Goal: Task Accomplishment & Management: Complete application form

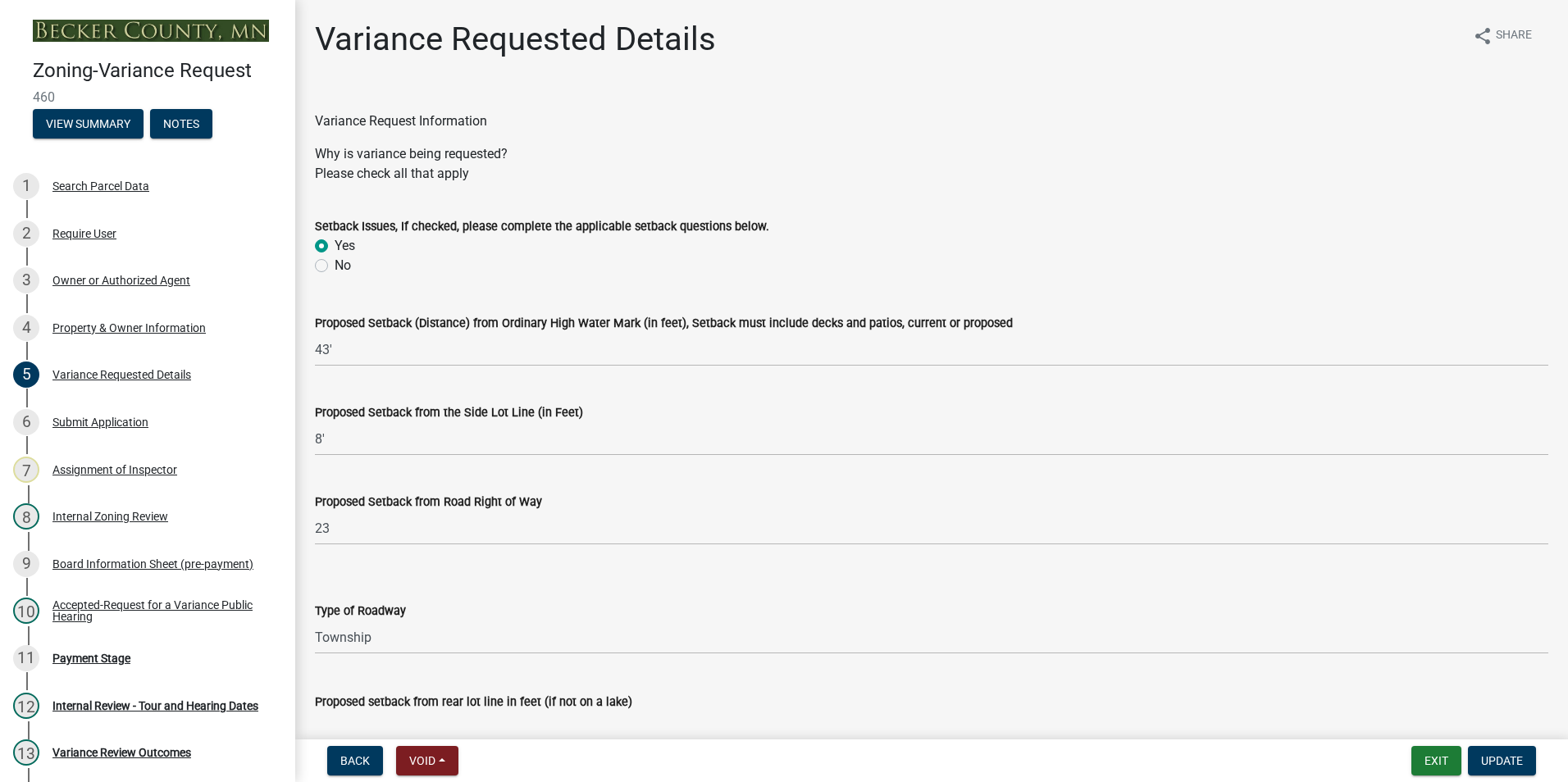
select select "edc6b78d-c029-41a6-a436-e6f76b5f0855"
select select "15bf2cec-1ca8-47a3-85db-999609351cbd"
select select "7b4e921e-23d5-43ad-813a-b7a6ebdae9a4"
select select "bb2b5e43-03c1-4874-9abf-a65f400af928"
select select "8ea3e6c3-8fed-4904-aa20-2f643744aa0c"
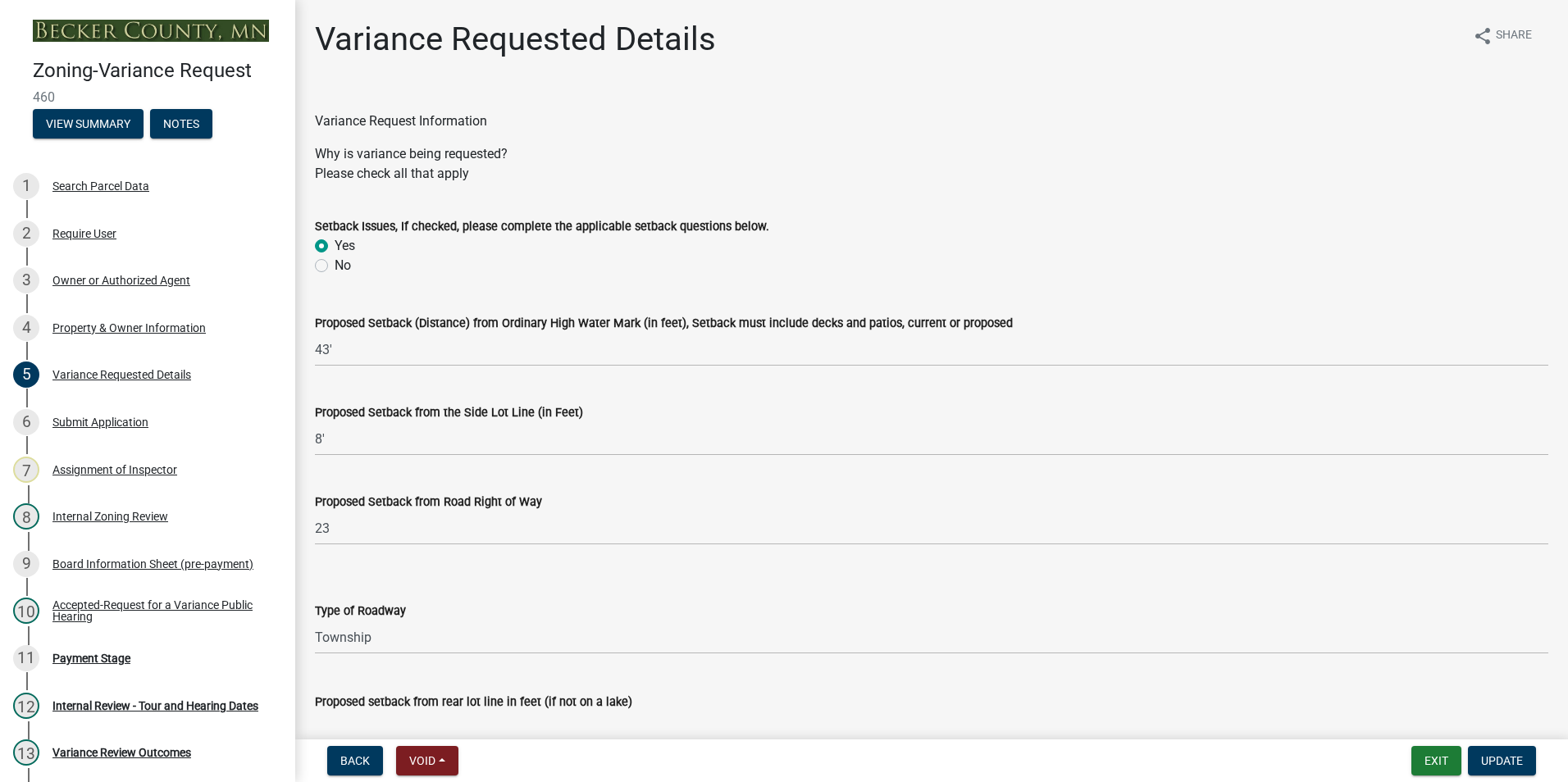
select select "860afd09-da87-482b-bca4-413f5cf53582"
select select "ee8740c3-f4d5-48cf-ad42-c8f7342b480c"
select select "1aa51e34-4f0a-4095-a3f3-287665056048"
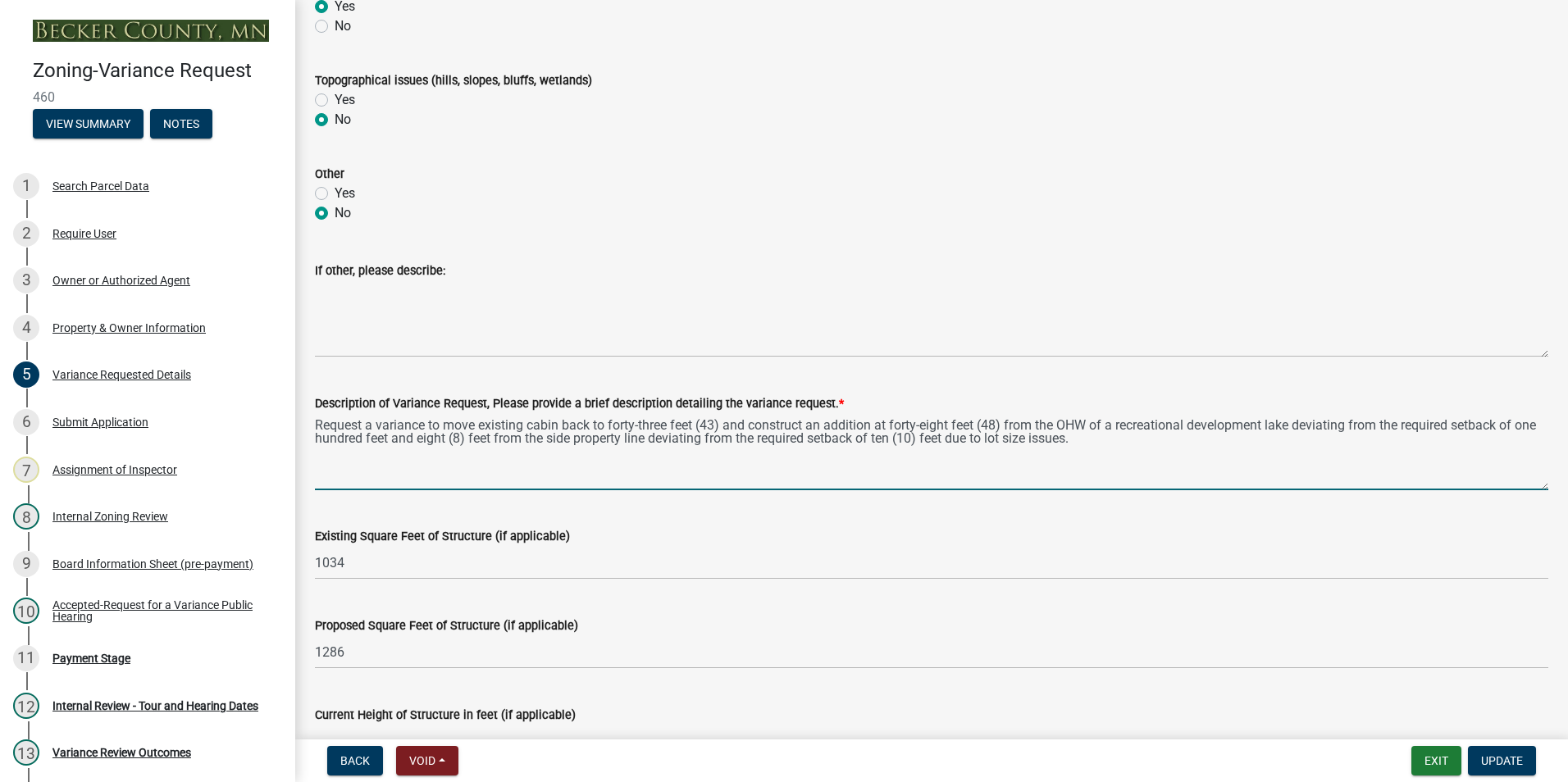
click at [486, 473] on textarea "Request a variance to move existing cabin back to forty-three feet (43) and con…" at bounding box center [931, 452] width 1234 height 77
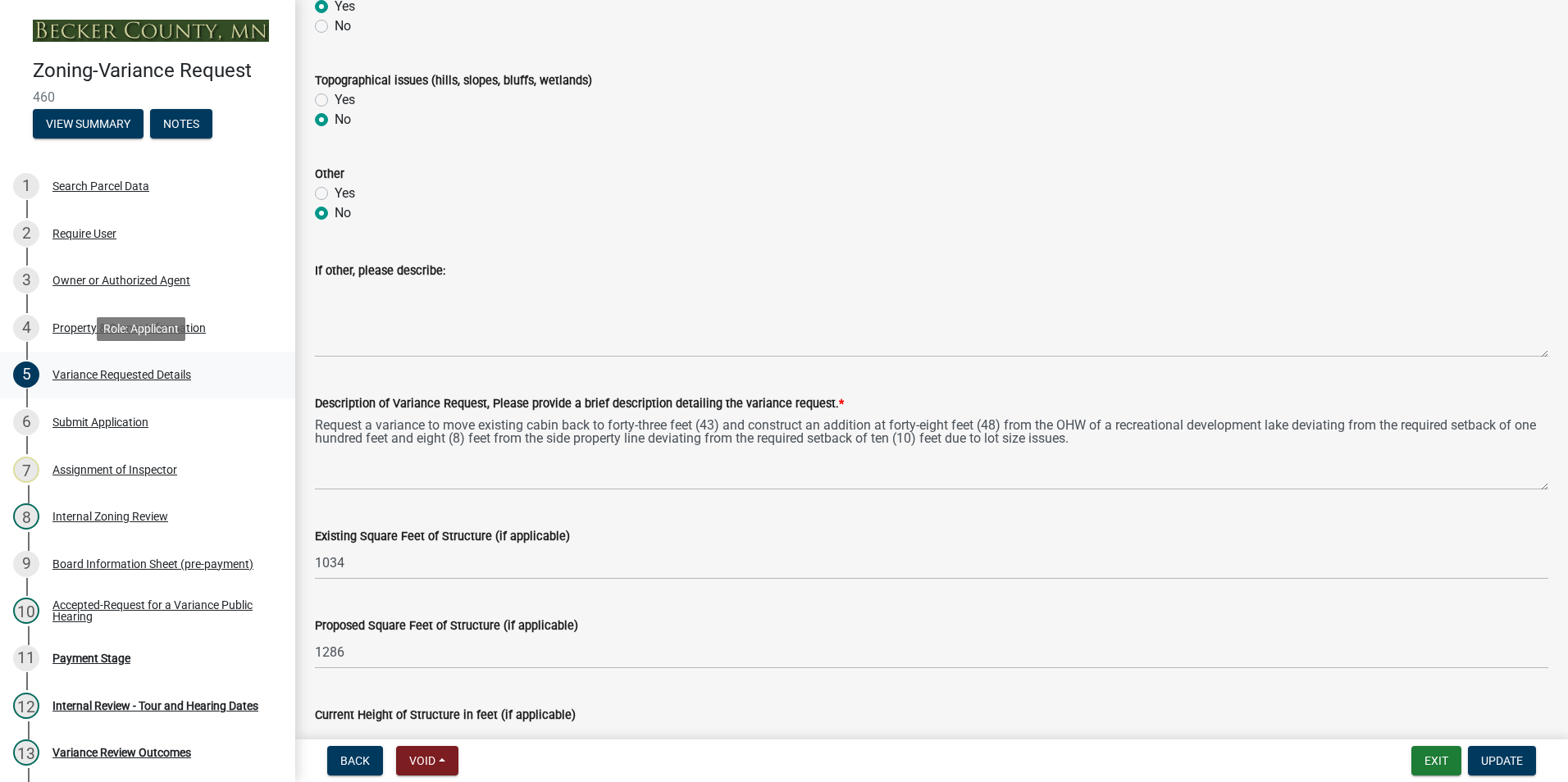
click at [134, 371] on div "Variance Requested Details" at bounding box center [121, 374] width 138 height 11
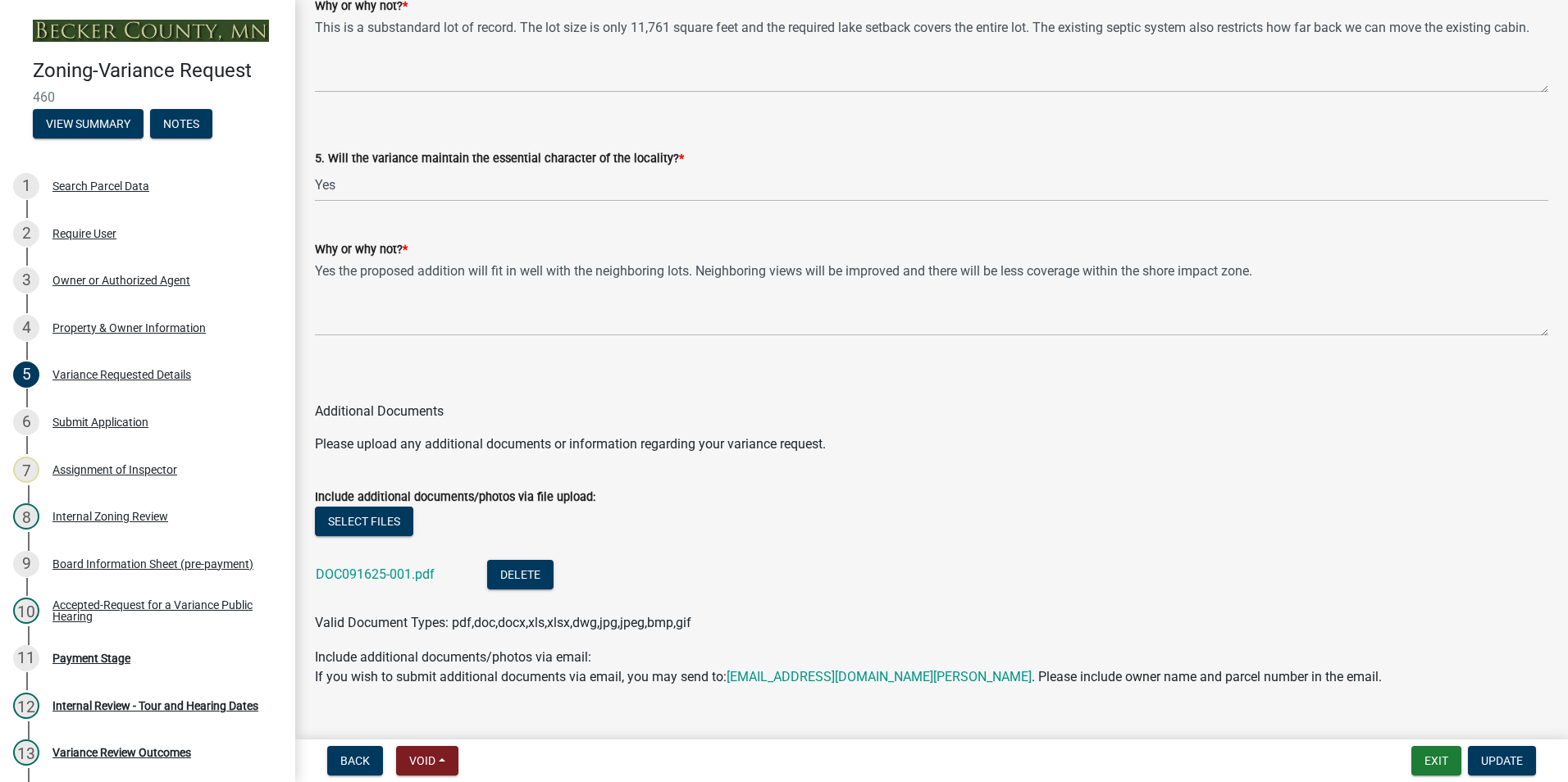
scroll to position [3443, 0]
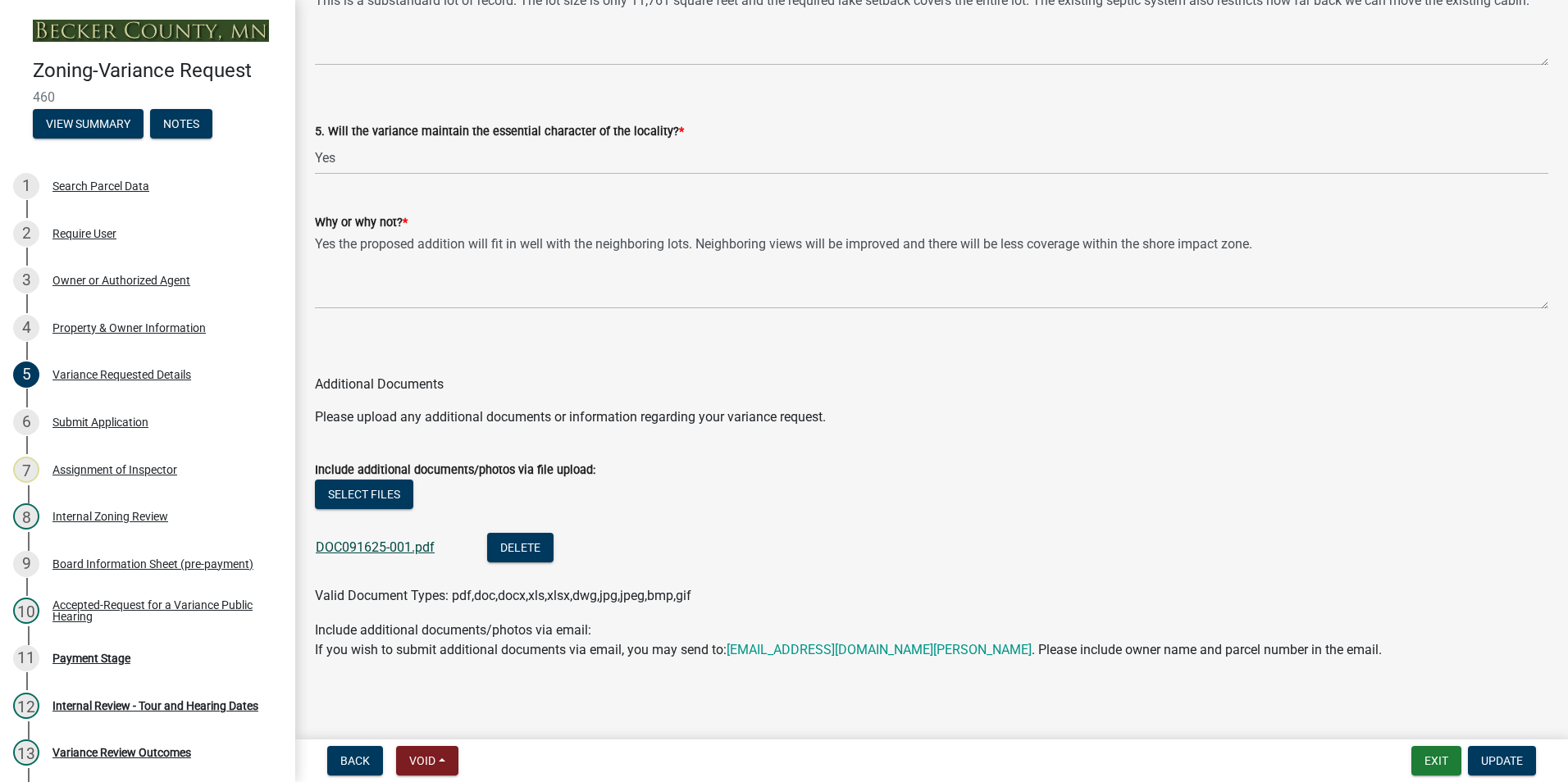
click at [374, 547] on link "DOC091625-001.pdf" at bounding box center [375, 547] width 119 height 15
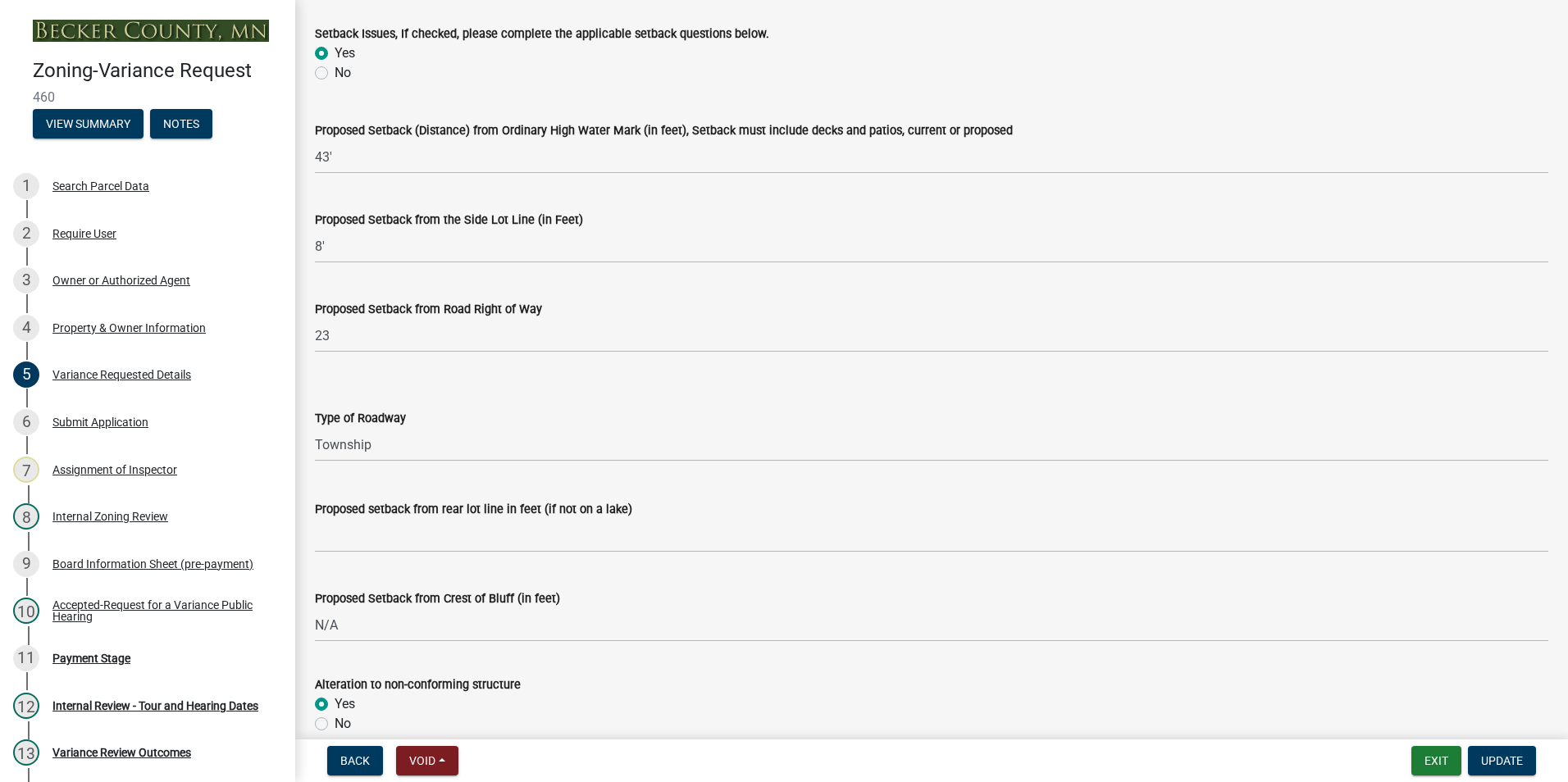
scroll to position [168, 0]
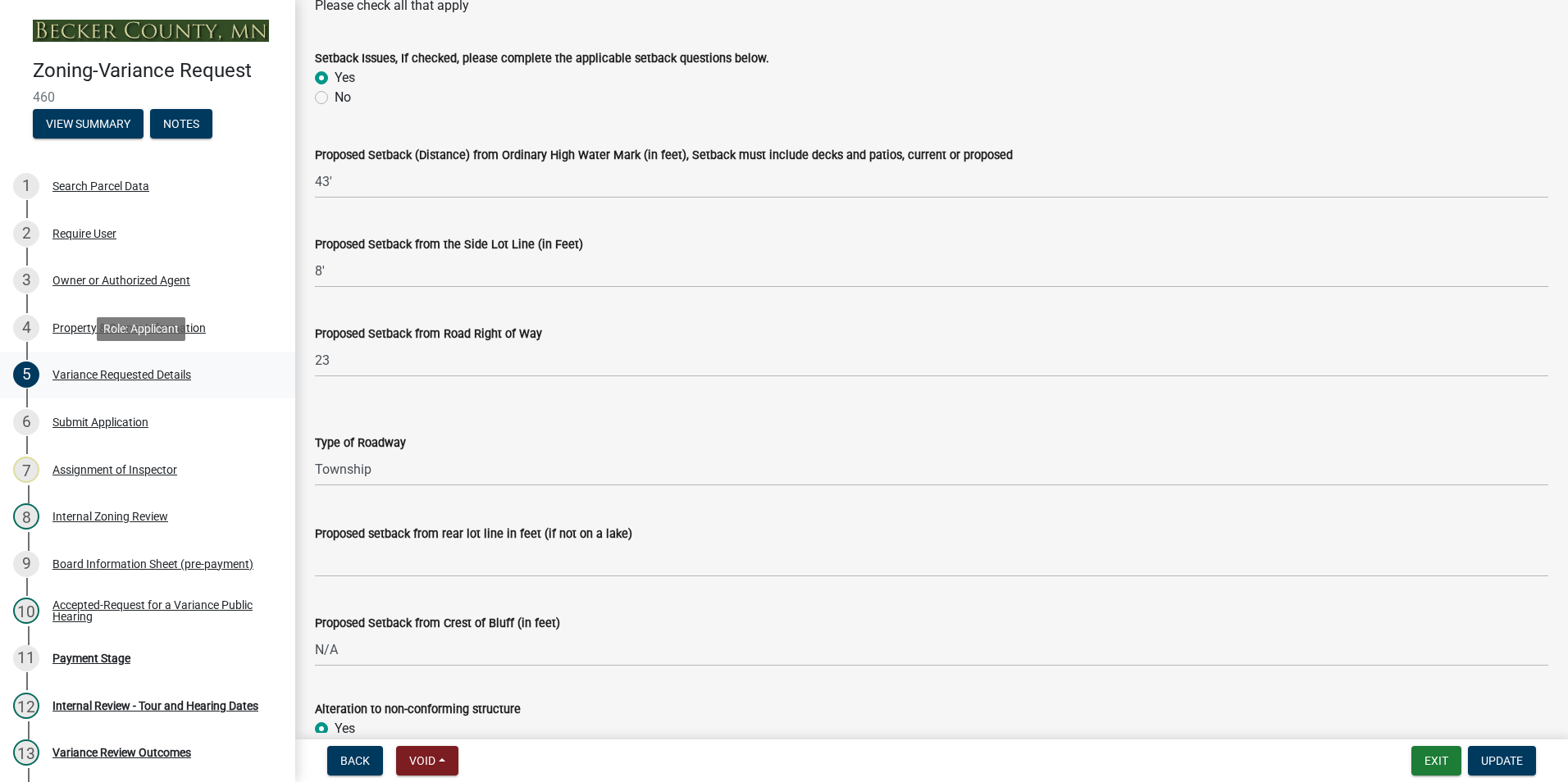
click at [110, 375] on div "Variance Requested Details" at bounding box center [121, 374] width 138 height 11
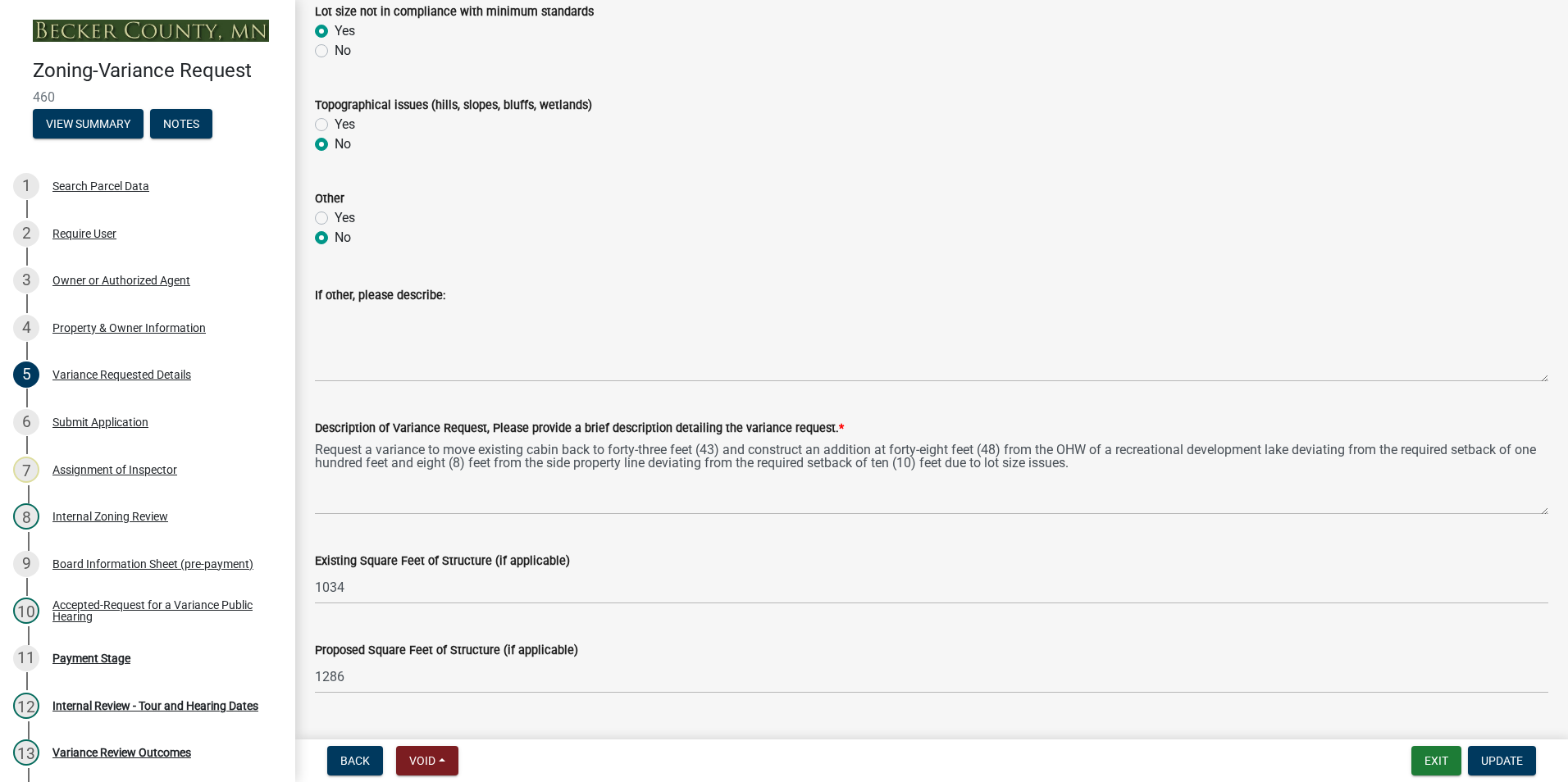
scroll to position [988, 0]
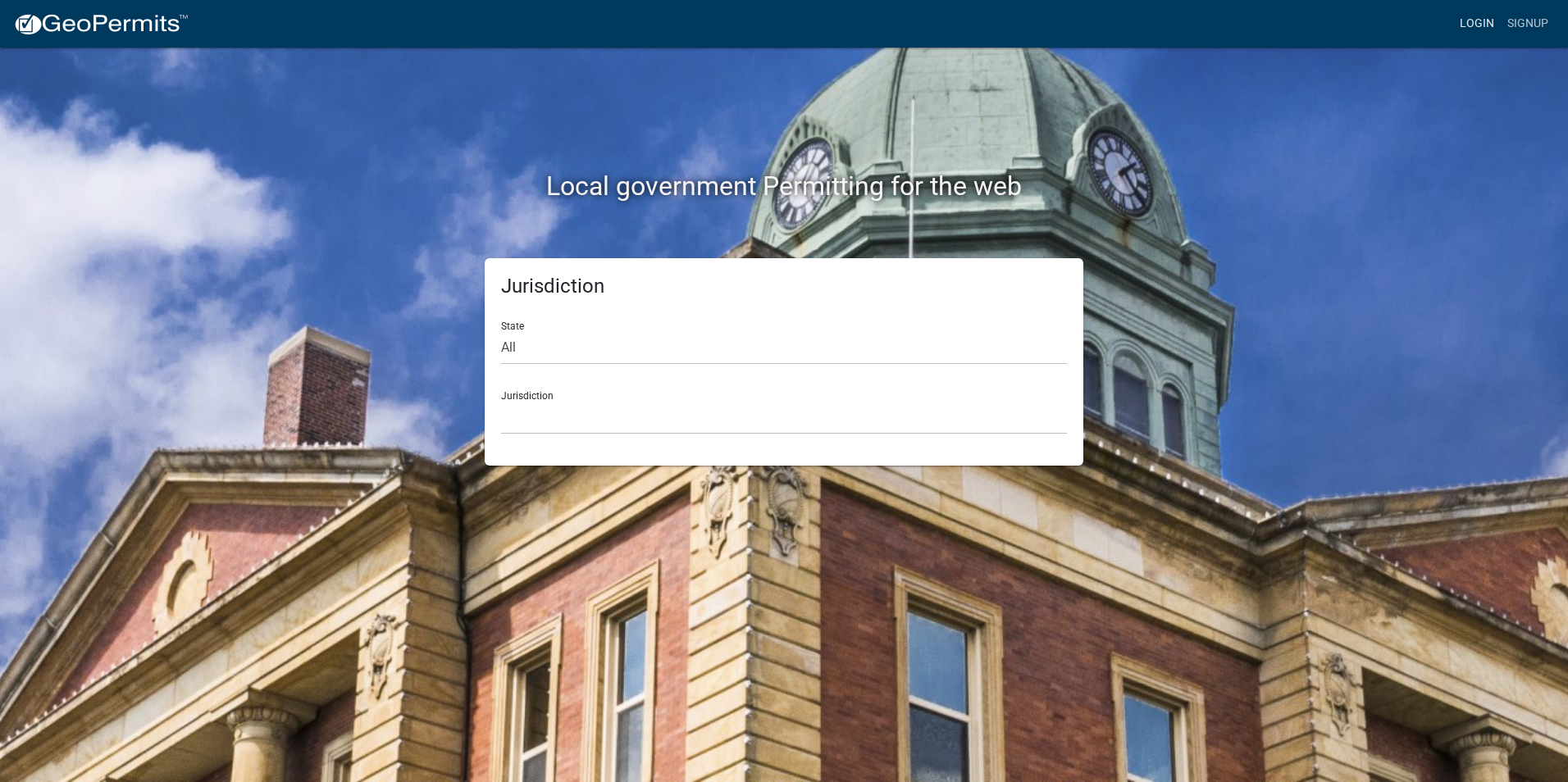
click at [1485, 20] on link "Login" at bounding box center [1477, 24] width 47 height 31
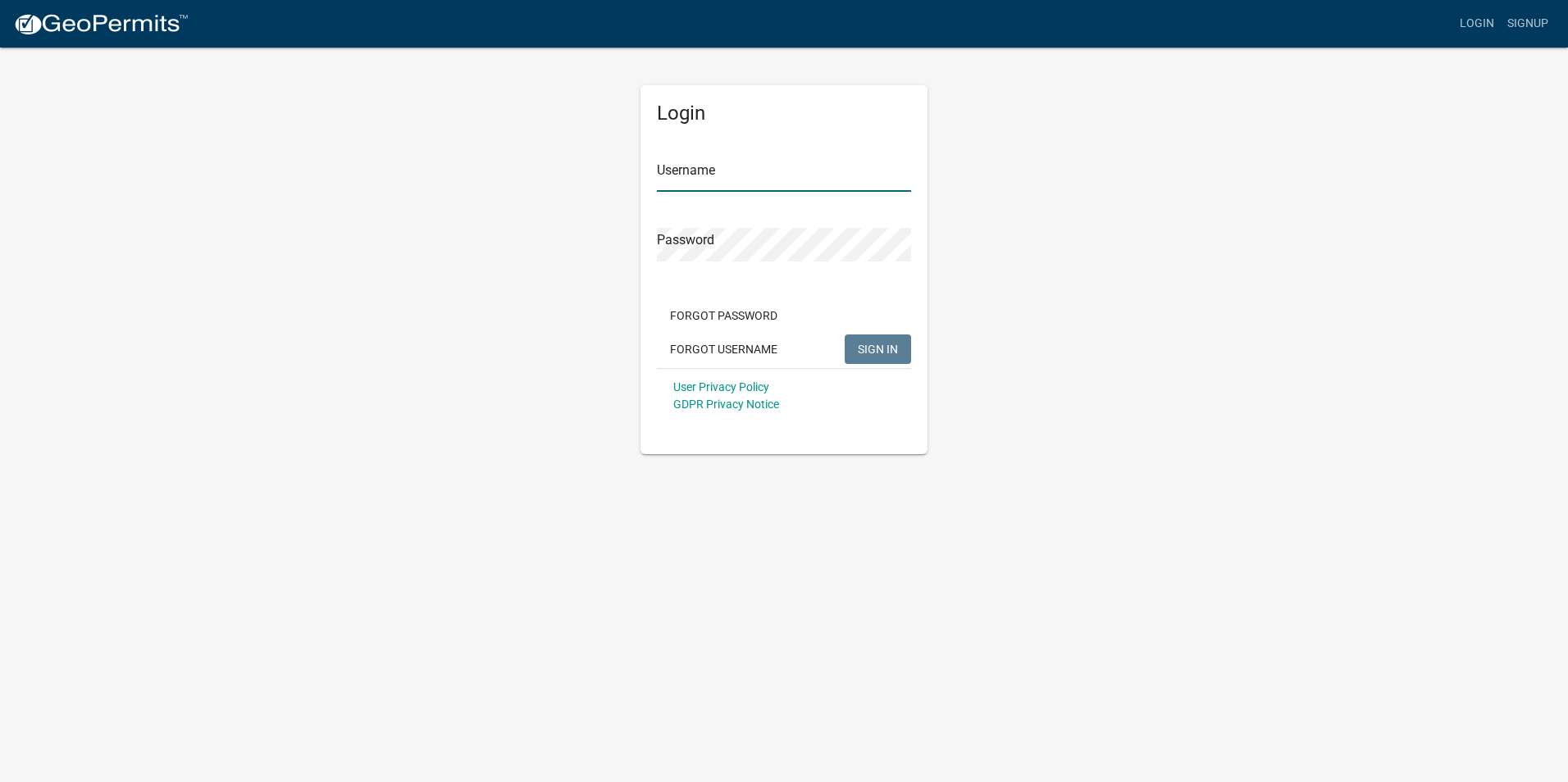
type input "Rockwell2012"
click at [871, 345] on span "SIGN IN" at bounding box center [878, 348] width 40 height 13
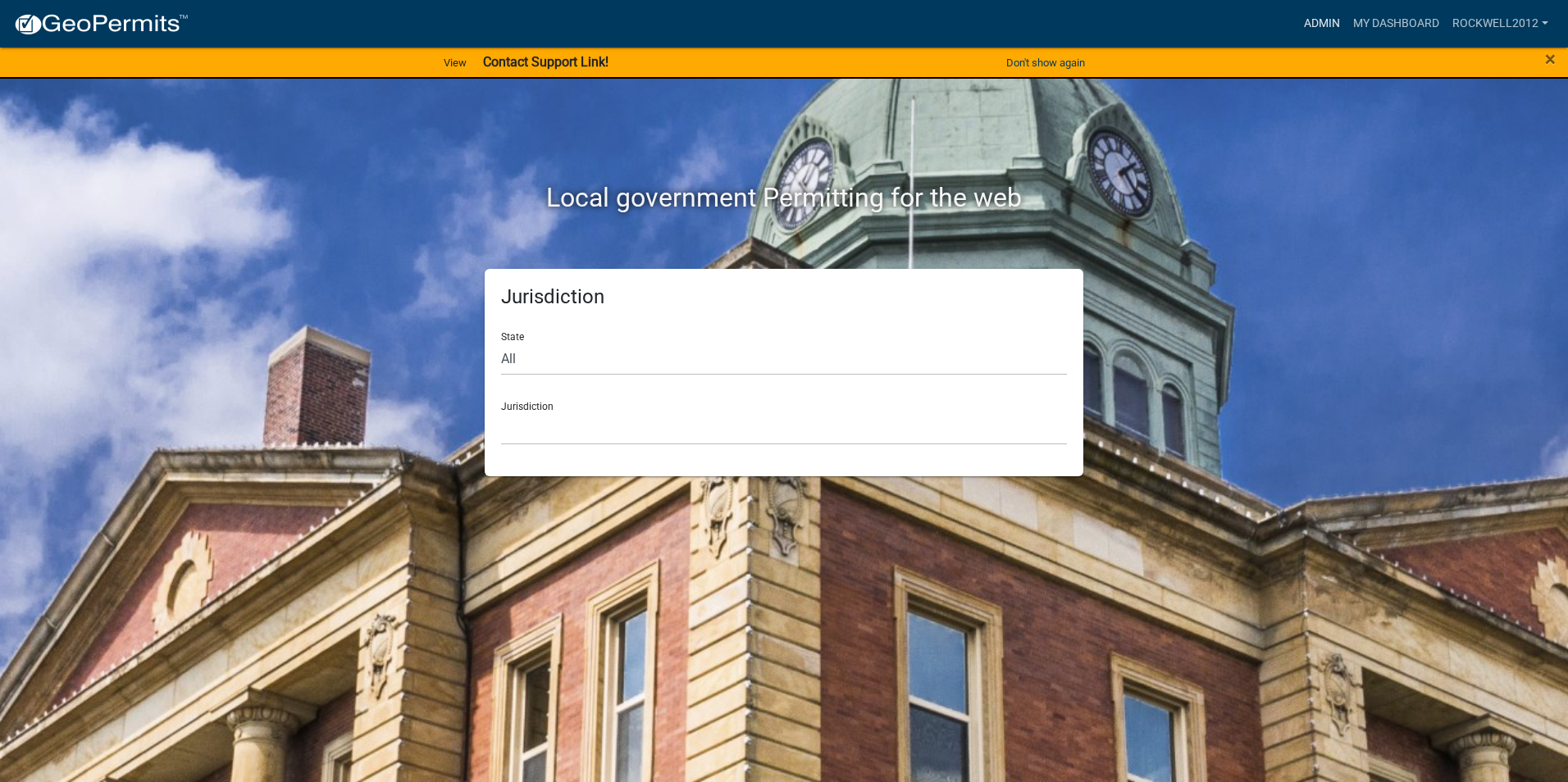
click at [1325, 24] on link "Admin" at bounding box center [1321, 24] width 49 height 31
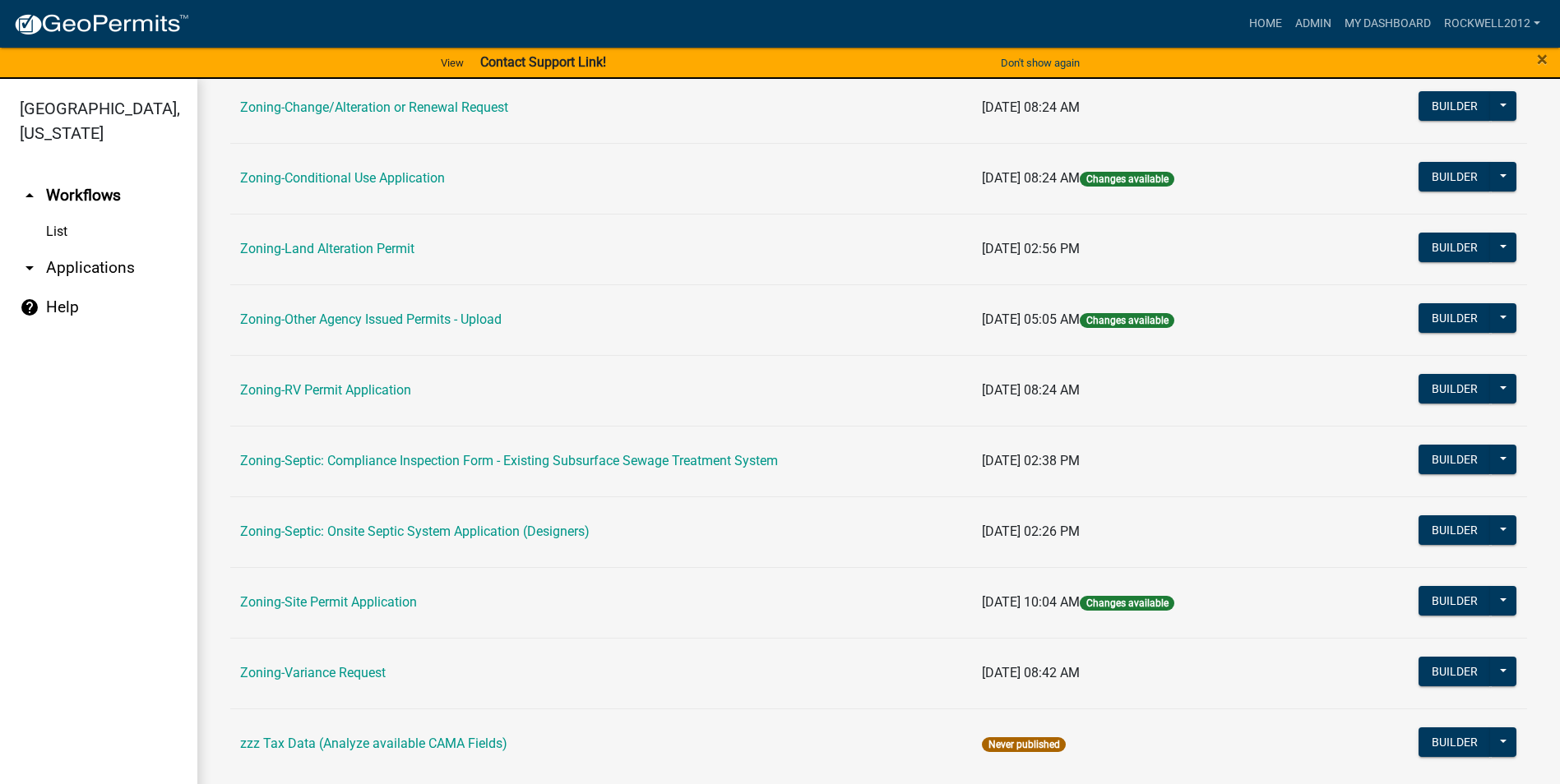
scroll to position [476, 0]
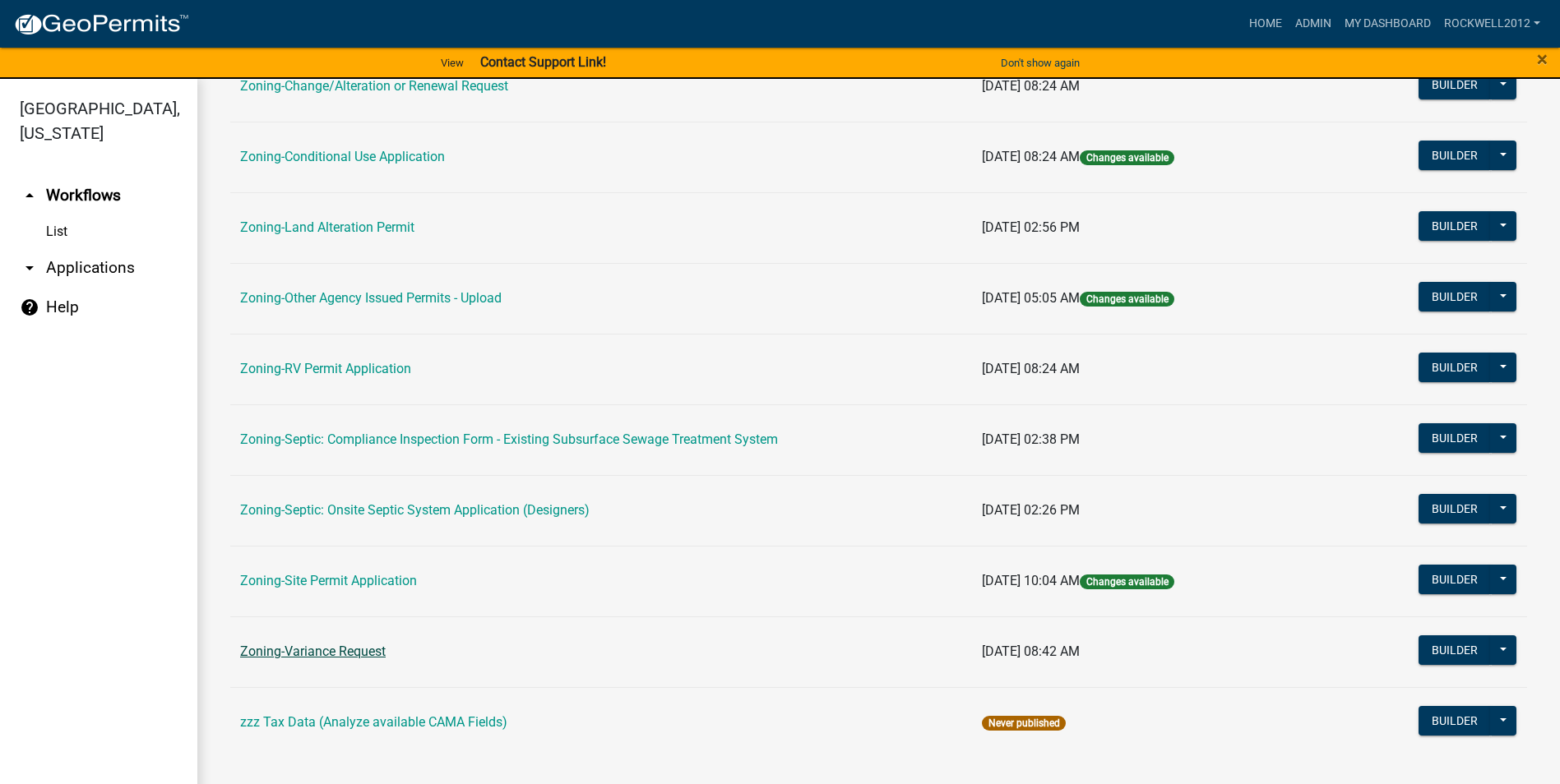
click at [303, 649] on link "Zoning-Variance Request" at bounding box center [313, 651] width 146 height 16
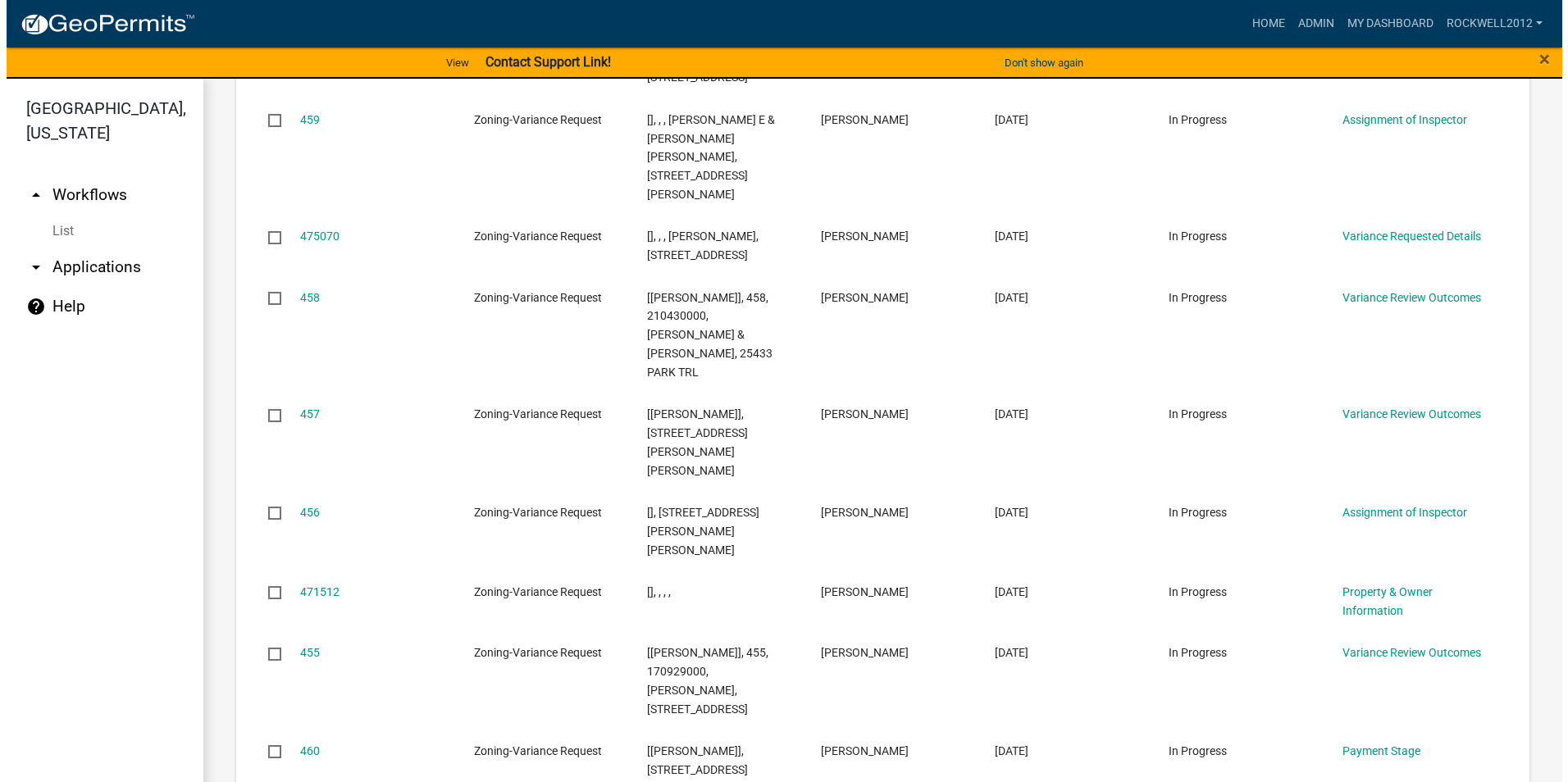
scroll to position [2099, 0]
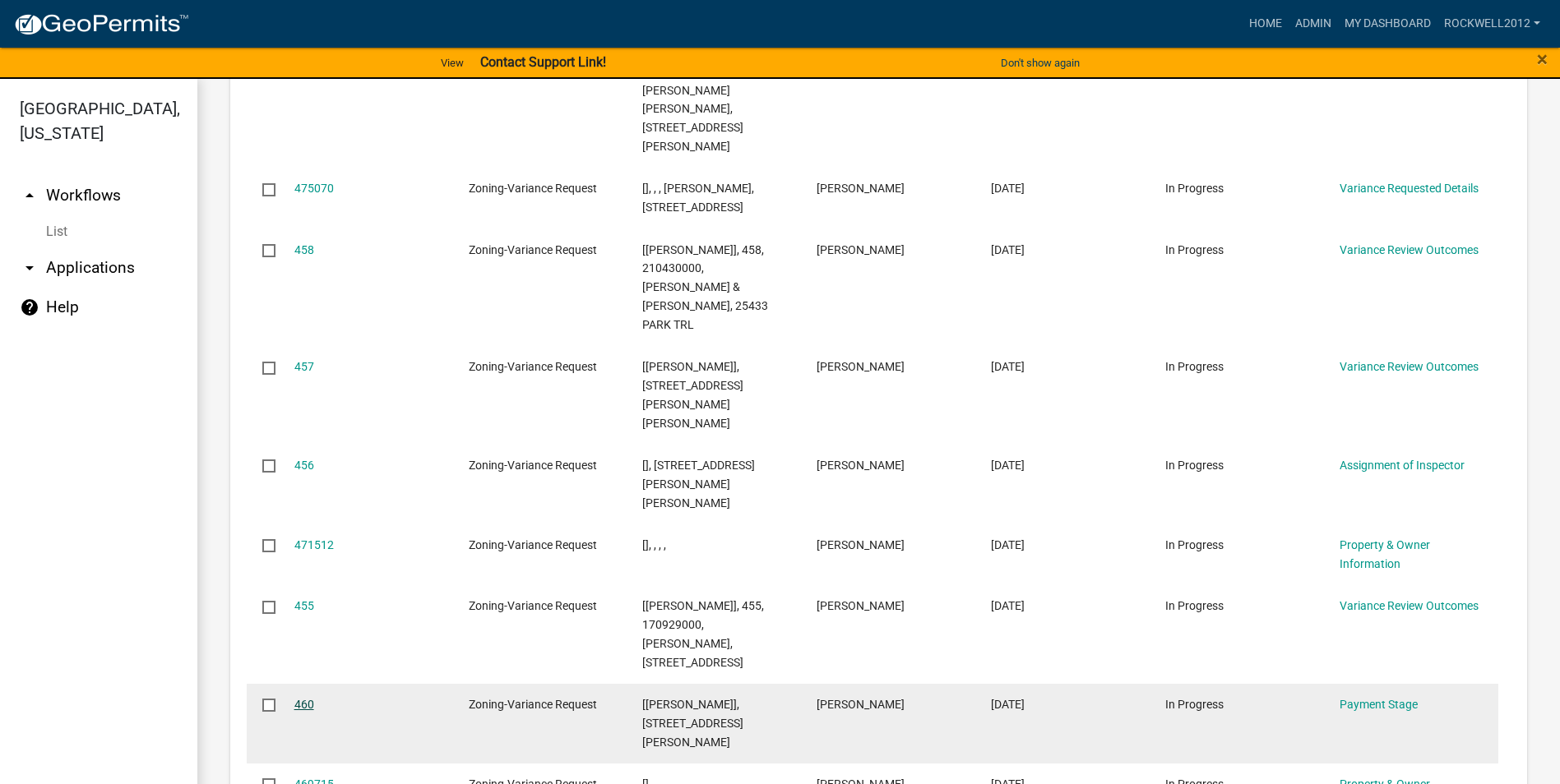
click at [296, 698] on link "460" at bounding box center [304, 704] width 20 height 13
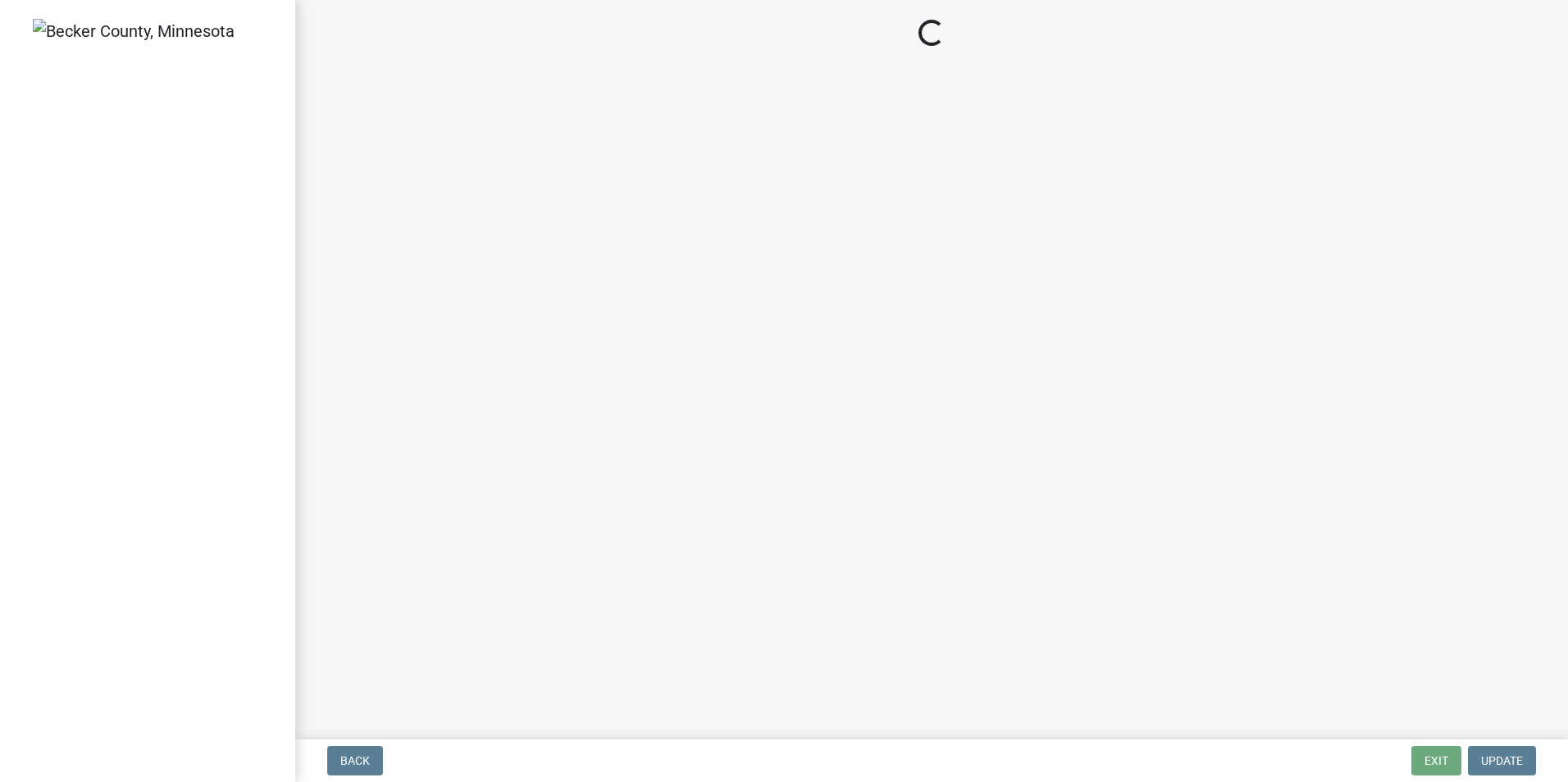
select select "3: 3"
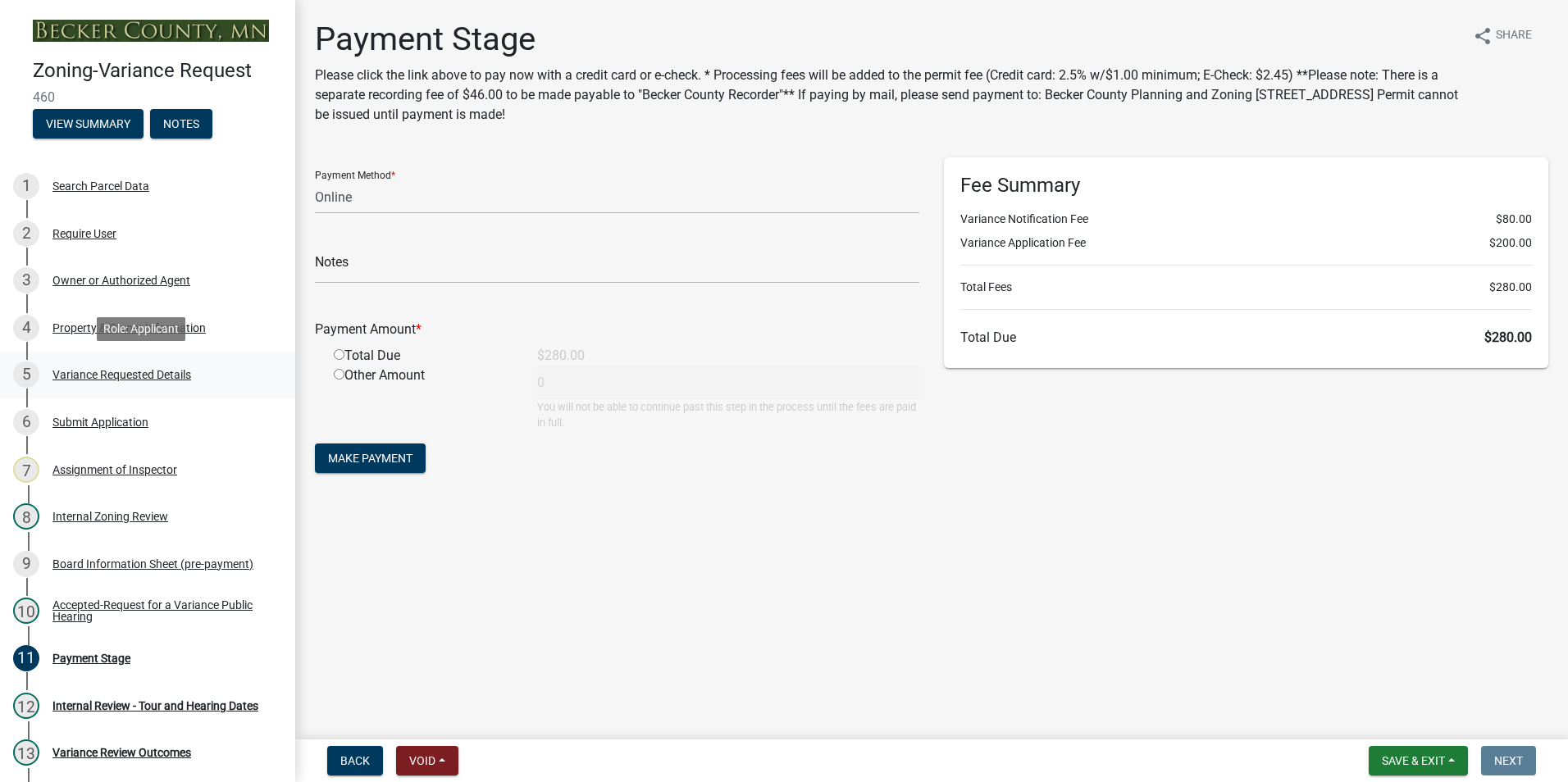
click at [108, 379] on div "Variance Requested Details" at bounding box center [121, 374] width 138 height 11
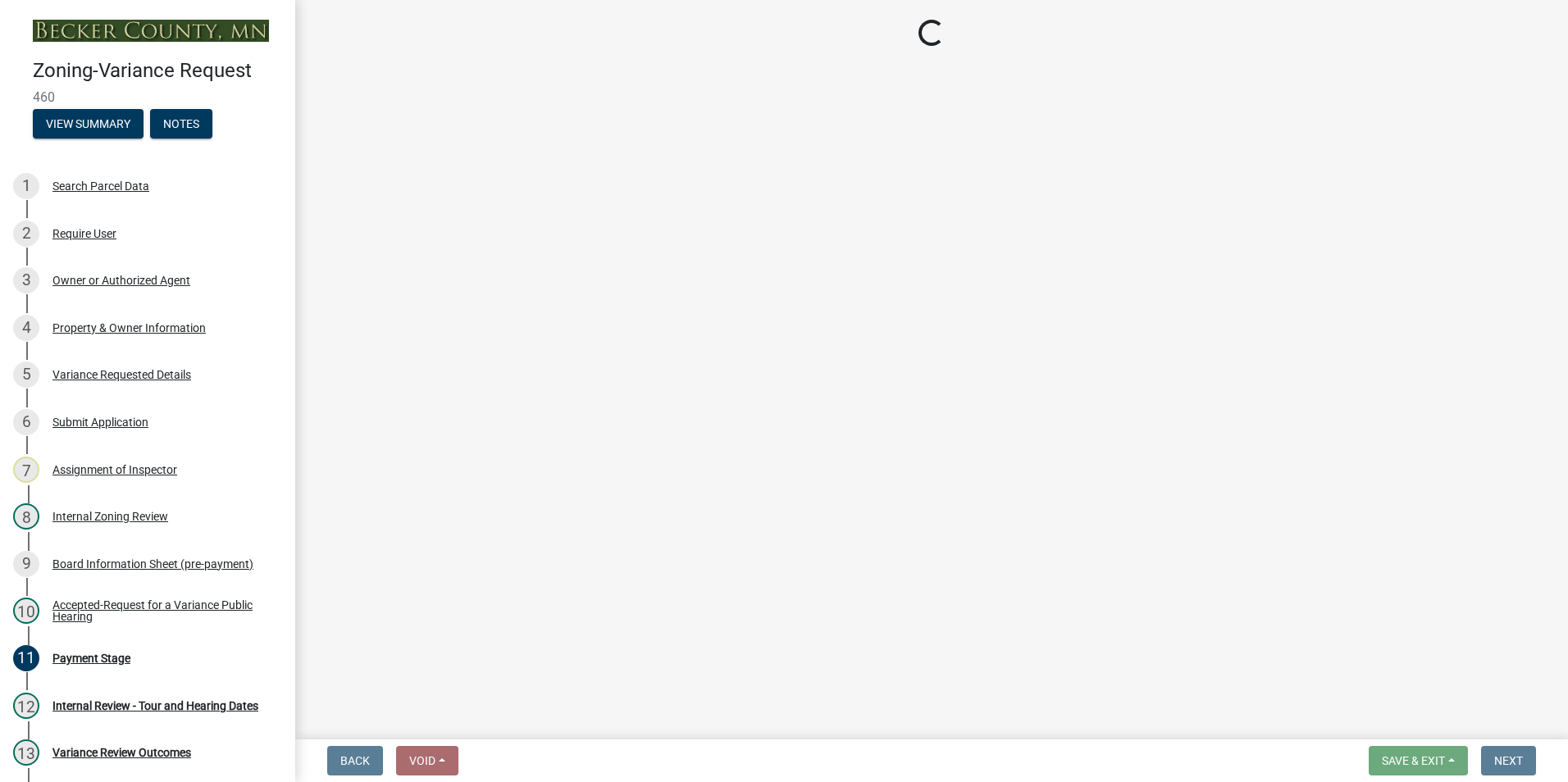
select select "edc6b78d-c029-41a6-a436-e6f76b5f0855"
select select "15bf2cec-1ca8-47a3-85db-999609351cbd"
select select "7b4e921e-23d5-43ad-813a-b7a6ebdae9a4"
select select "bb2b5e43-03c1-4874-9abf-a65f400af928"
select select "8ea3e6c3-8fed-4904-aa20-2f643744aa0c"
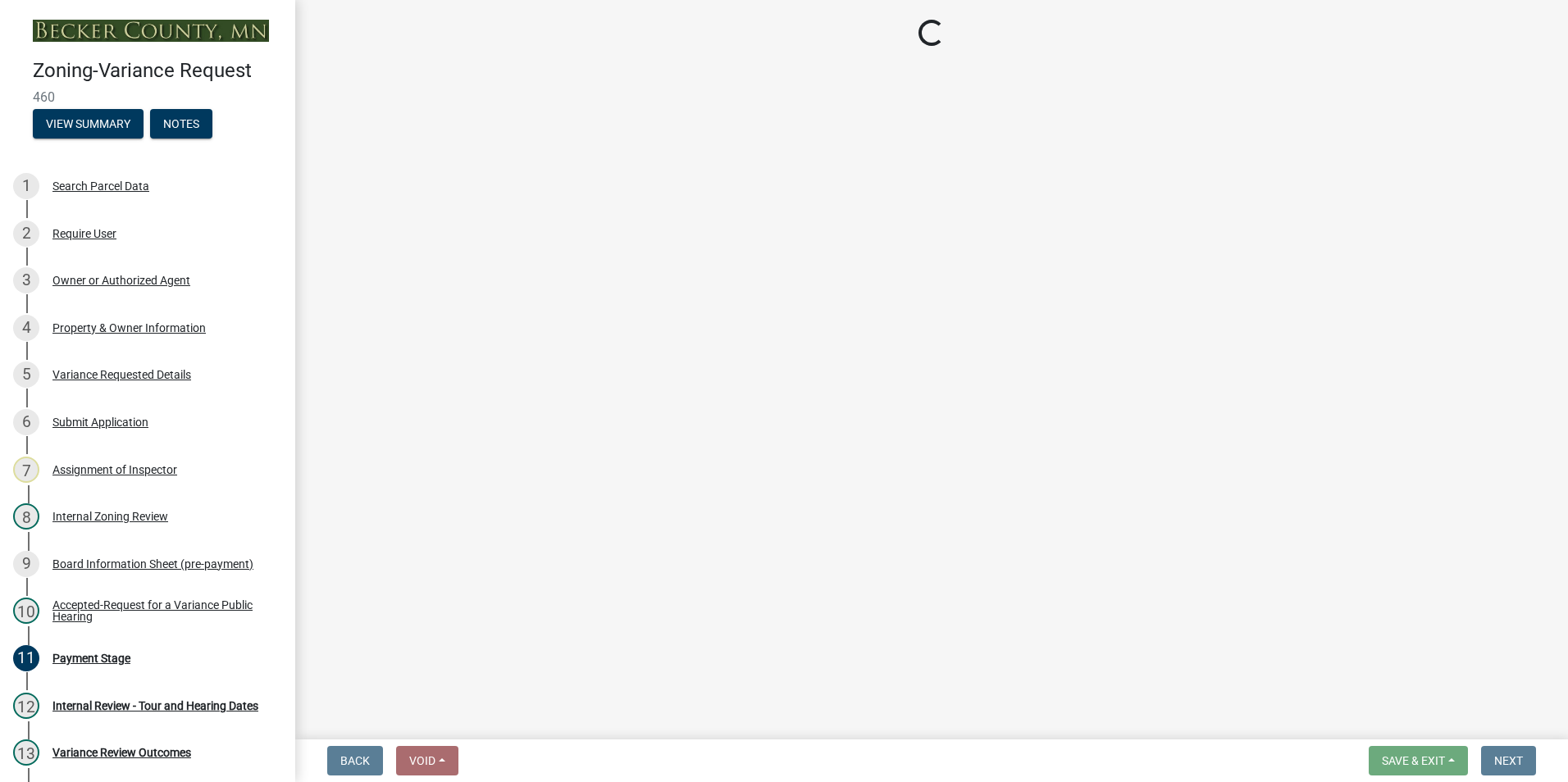
select select "860afd09-da87-482b-bca4-413f5cf53582"
select select "ee8740c3-f4d5-48cf-ad42-c8f7342b480c"
select select "1aa51e34-4f0a-4095-a3f3-287665056048"
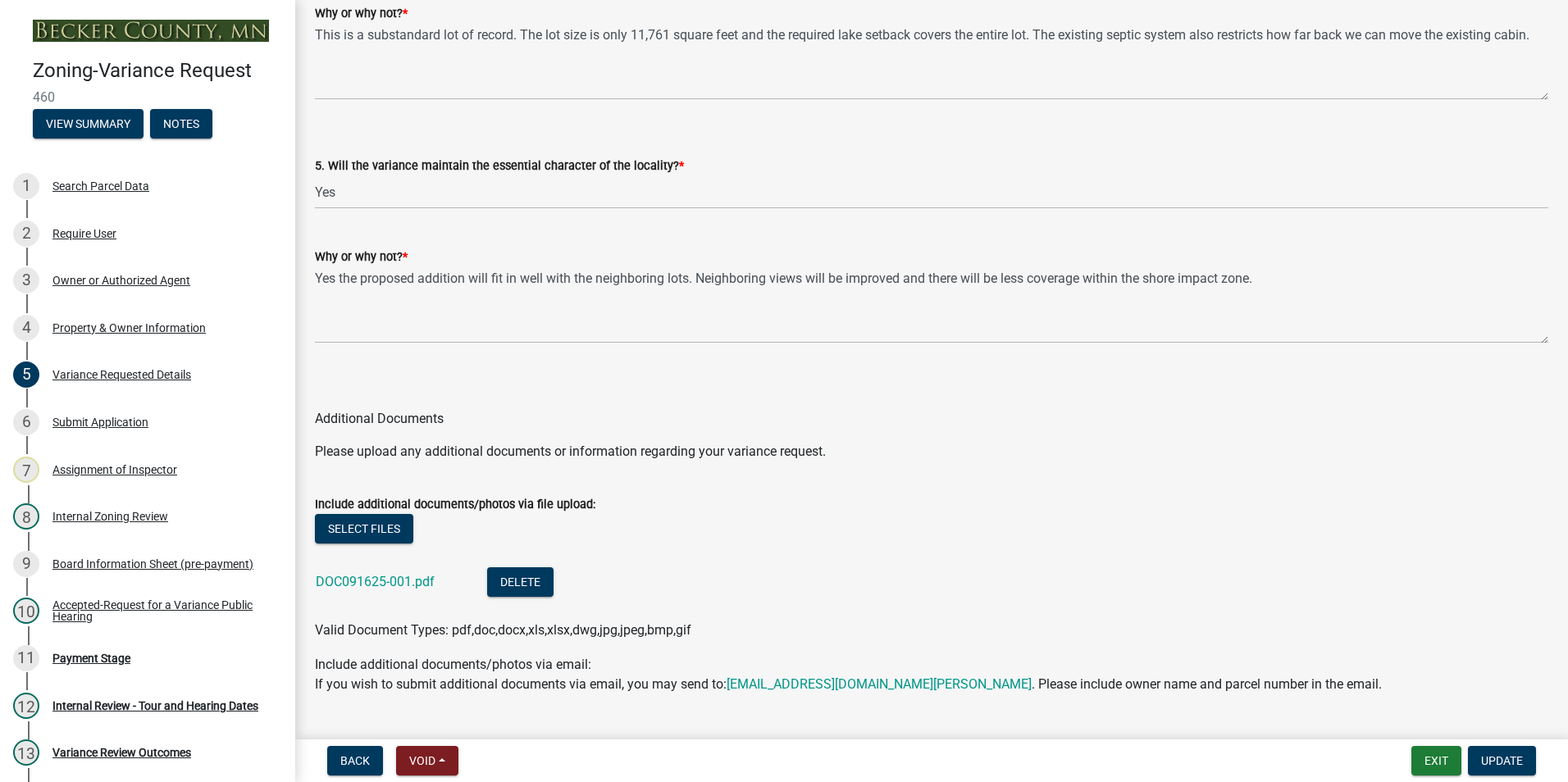
scroll to position [3448, 0]
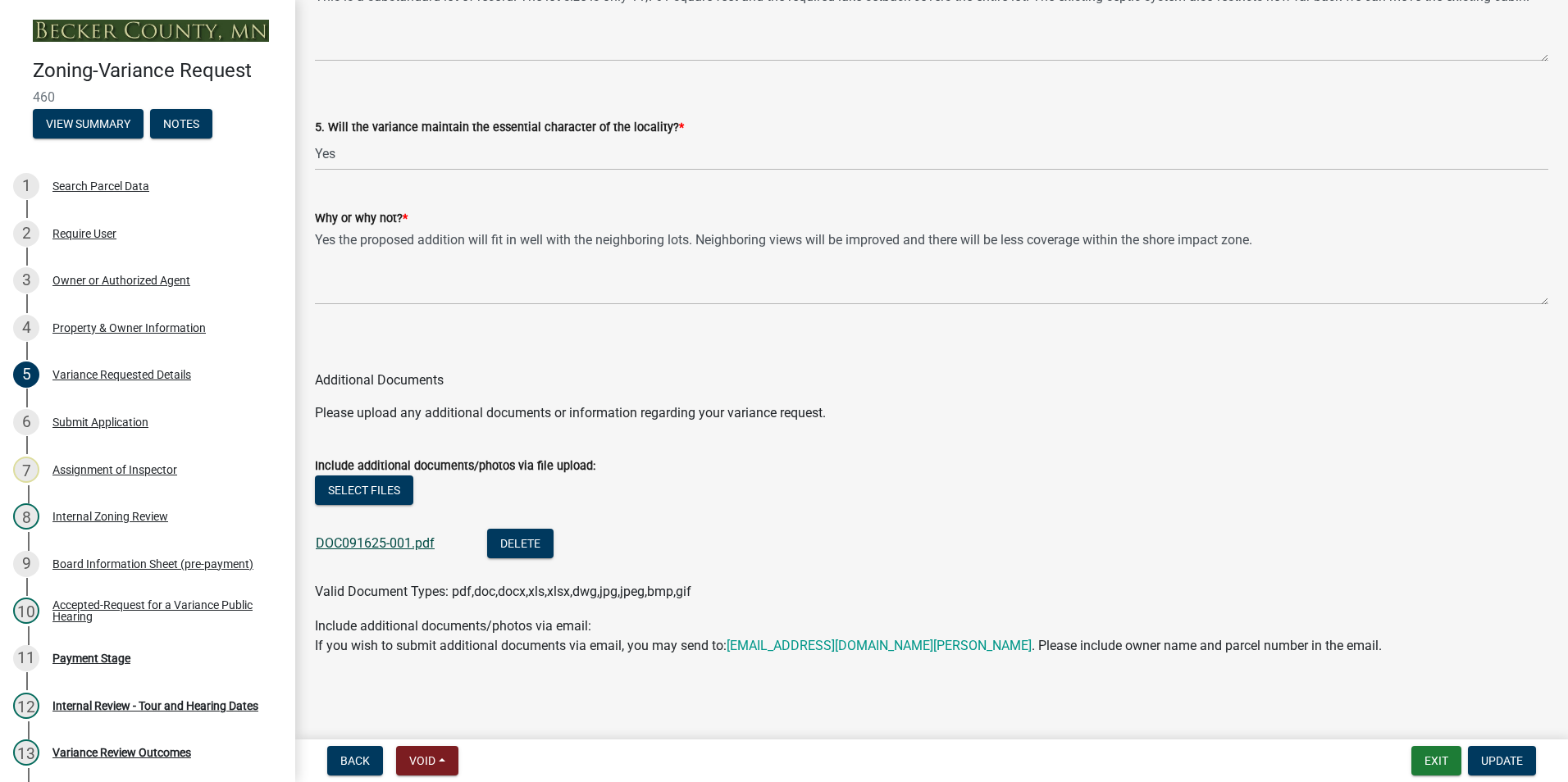
click at [360, 546] on link "DOC091625-001.pdf" at bounding box center [375, 543] width 119 height 15
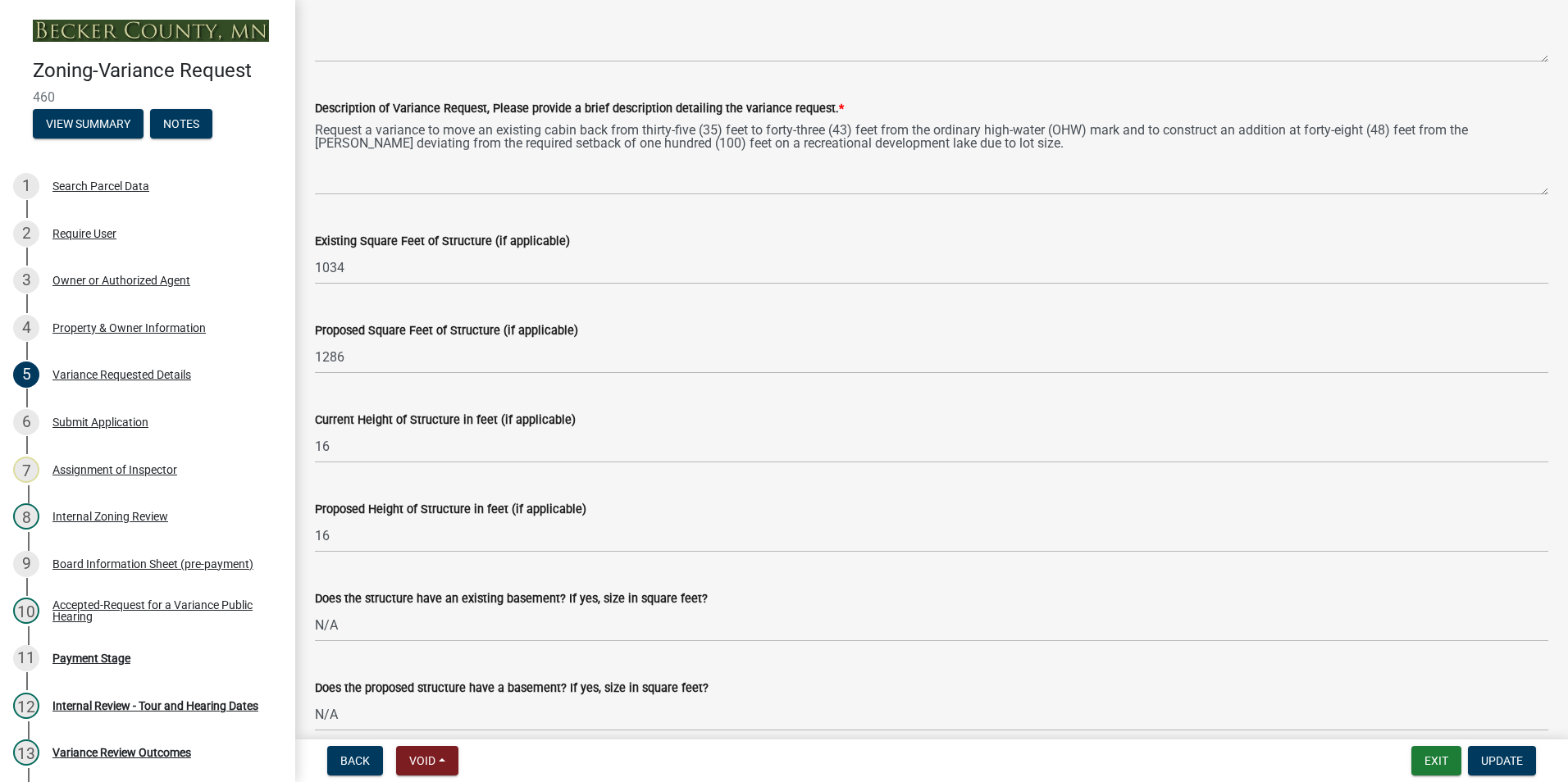
scroll to position [906, 0]
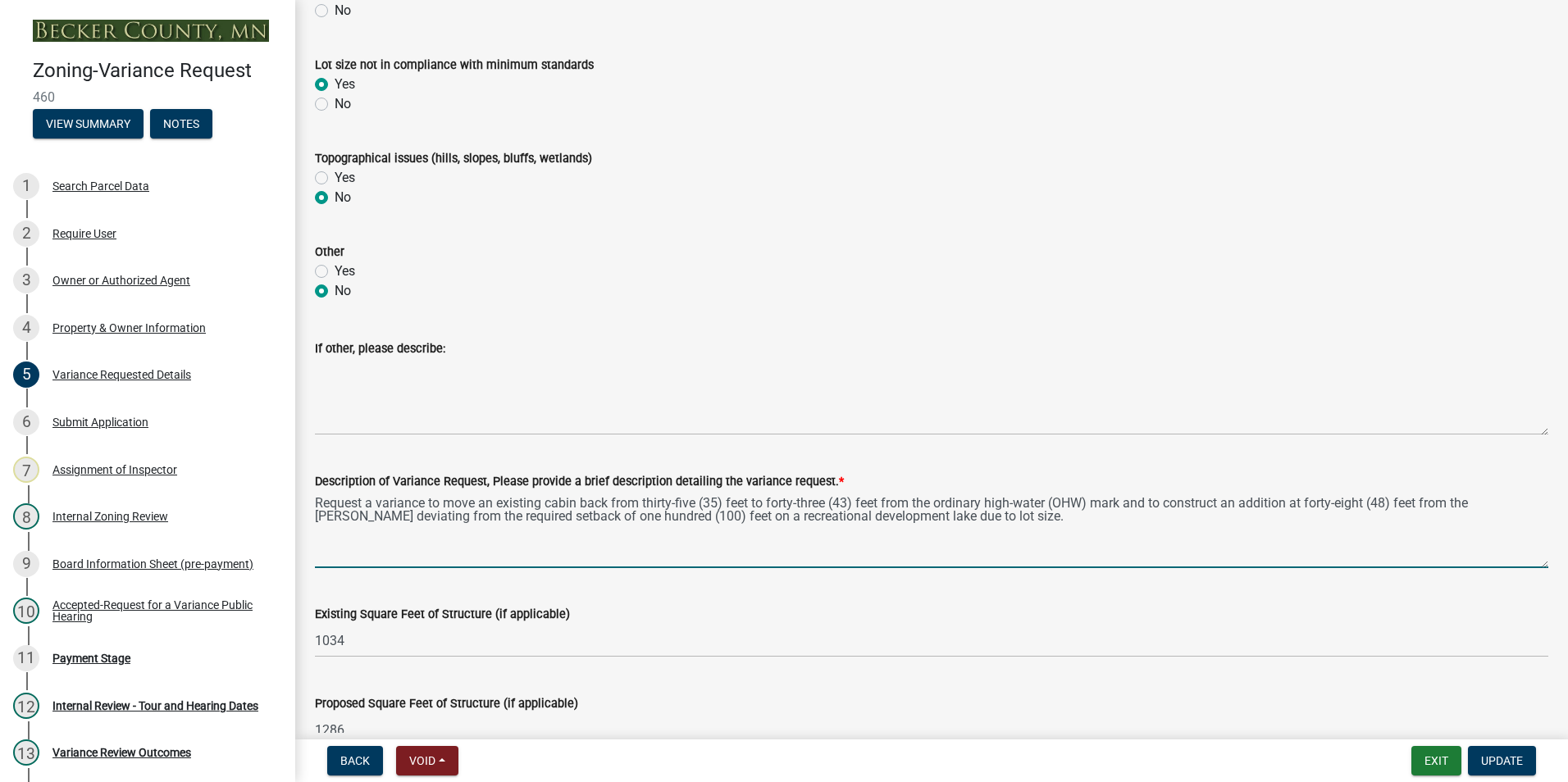
drag, startPoint x: 1008, startPoint y: 515, endPoint x: 303, endPoint y: 505, distance: 705.1
click at [303, 505] on div "Description of Variance Request, Please provide a brief description detailing t…" at bounding box center [931, 508] width 1258 height 119
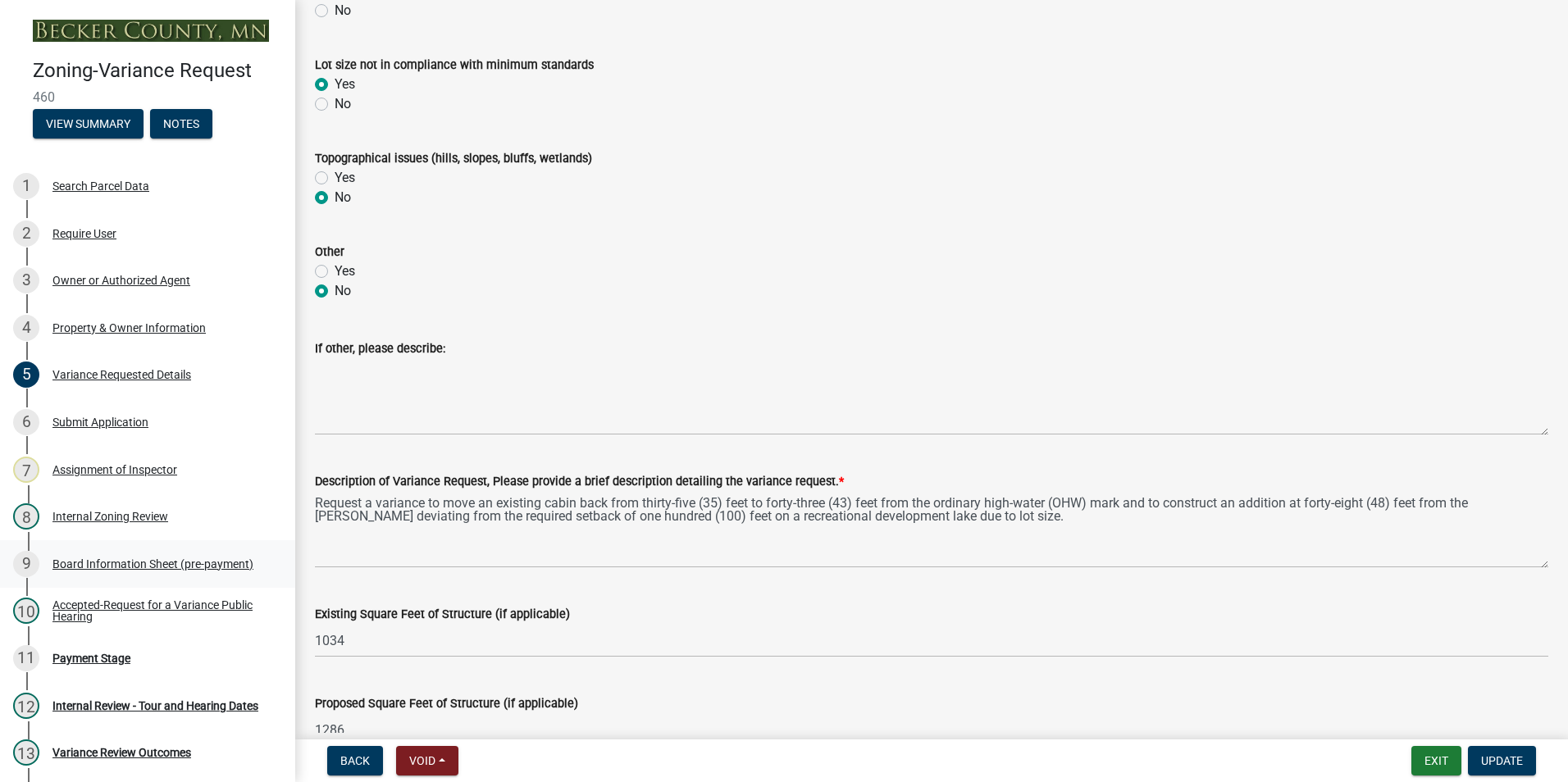
click at [97, 563] on div "Board Information Sheet (pre-payment)" at bounding box center [153, 564] width 201 height 11
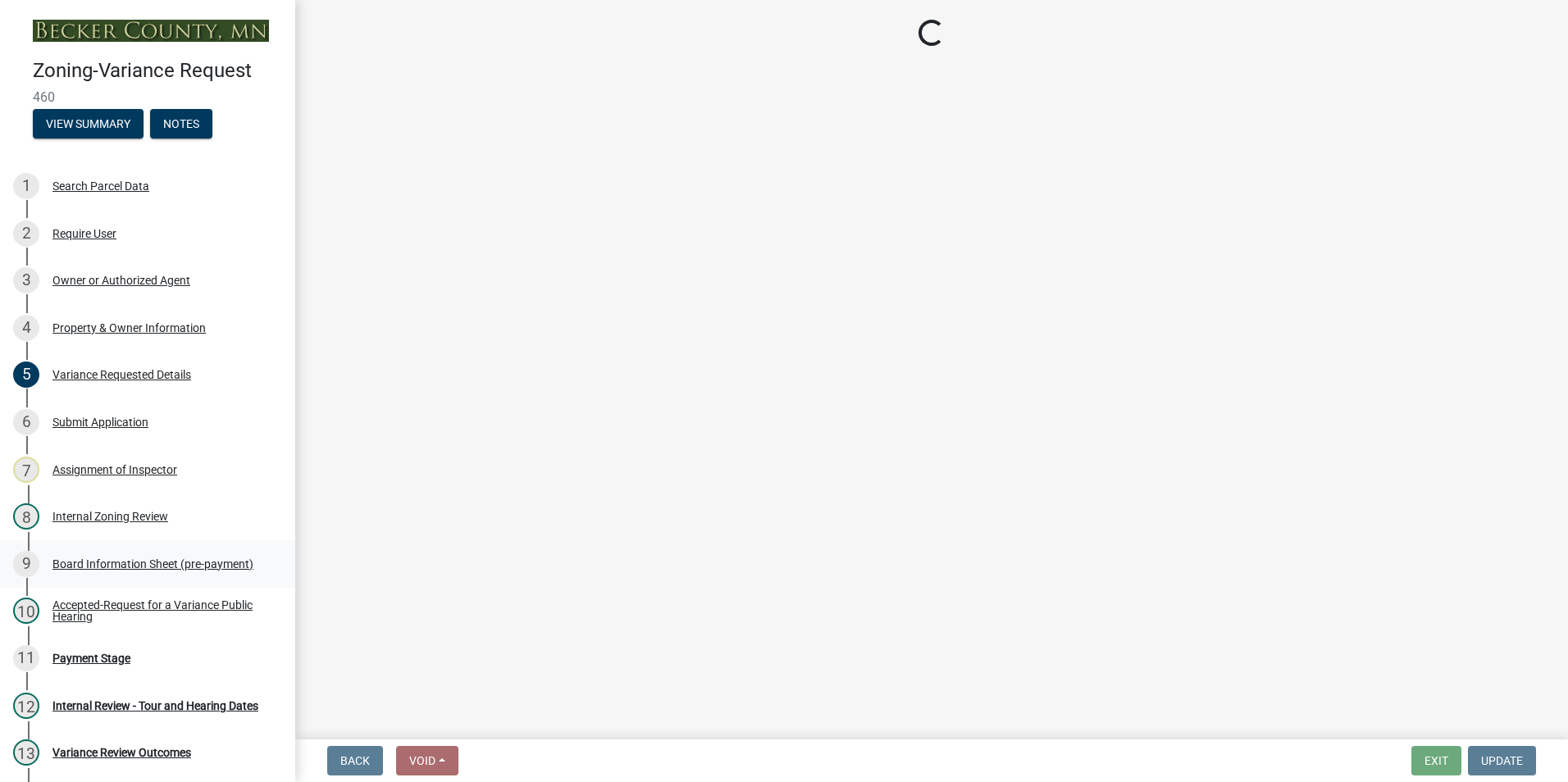
scroll to position [0, 0]
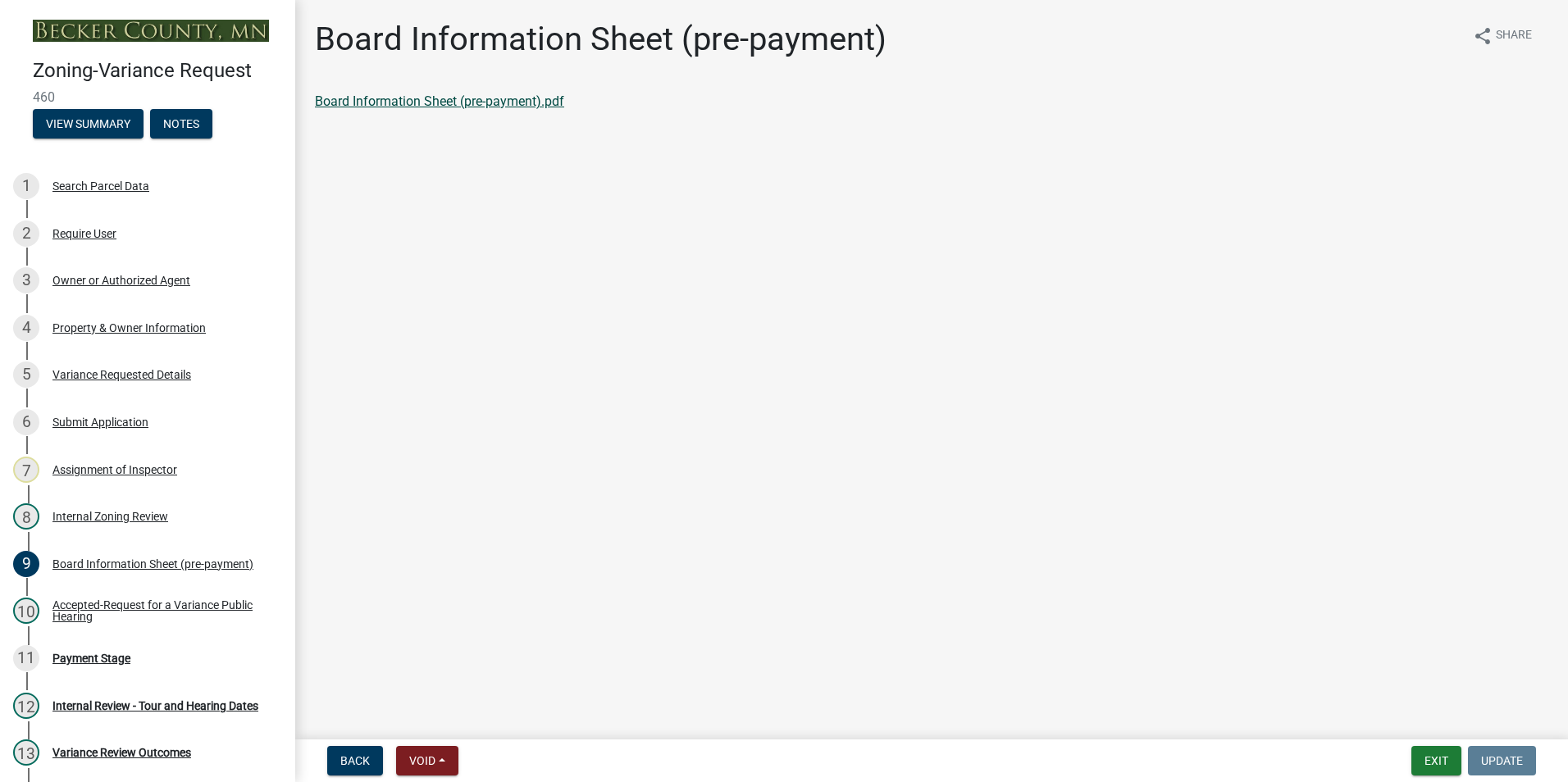
click at [395, 104] on link "Board Information Sheet (pre-payment).pdf" at bounding box center [439, 101] width 249 height 15
